Goal: Task Accomplishment & Management: Use online tool/utility

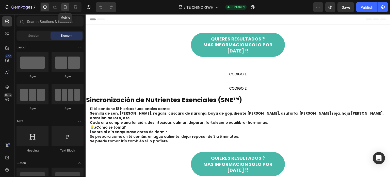
click at [64, 8] on icon at bounding box center [65, 7] width 5 height 5
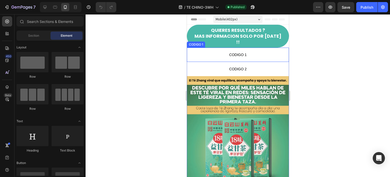
click at [243, 52] on span "CODIGO 1" at bounding box center [238, 55] width 102 height 6
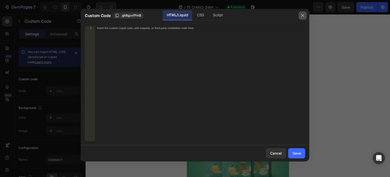
click at [306, 15] on button "button" at bounding box center [303, 15] width 8 height 8
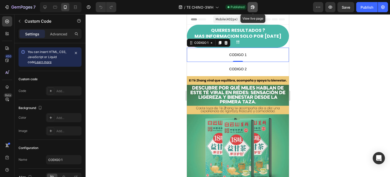
click at [252, 7] on icon "button" at bounding box center [253, 7] width 4 height 4
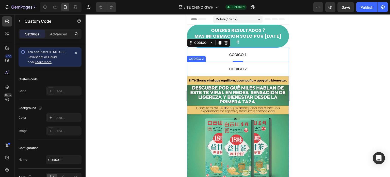
click at [263, 66] on span "CODIGO 2" at bounding box center [238, 69] width 102 height 6
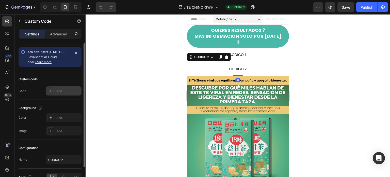
click at [61, 89] on div "Add..." at bounding box center [68, 91] width 24 height 5
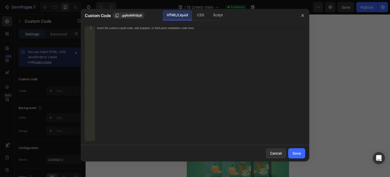
click at [346, 89] on div at bounding box center [195, 88] width 390 height 177
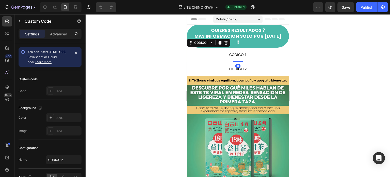
click at [252, 52] on span "CODIGO 1" at bounding box center [238, 55] width 102 height 6
click at [65, 91] on div "Add..." at bounding box center [68, 91] width 24 height 5
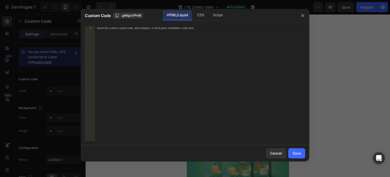
click at [340, 106] on div at bounding box center [195, 88] width 390 height 177
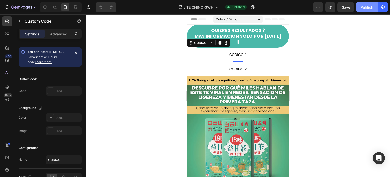
click at [363, 8] on div "Publish" at bounding box center [367, 7] width 13 height 5
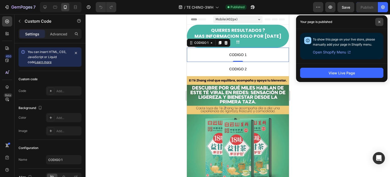
click at [382, 22] on span at bounding box center [380, 22] width 8 height 8
